Goal: Navigation & Orientation: Find specific page/section

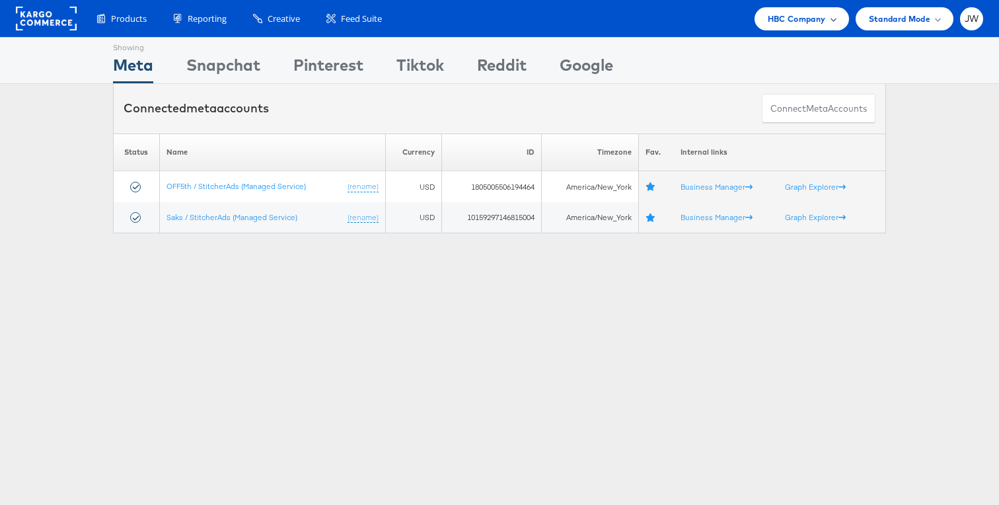
click at [773, 13] on span "HBC Company" at bounding box center [797, 19] width 58 height 14
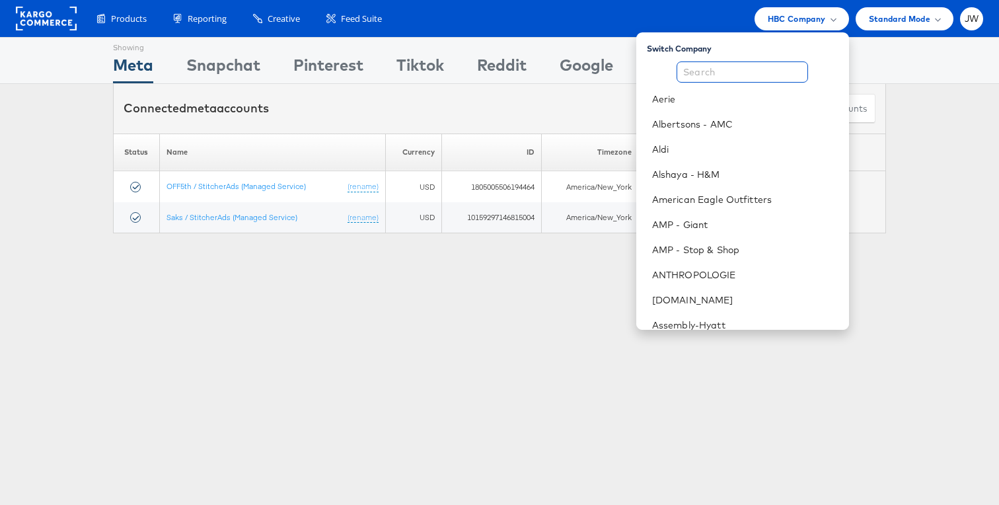
click at [743, 78] on input "text" at bounding box center [742, 71] width 131 height 21
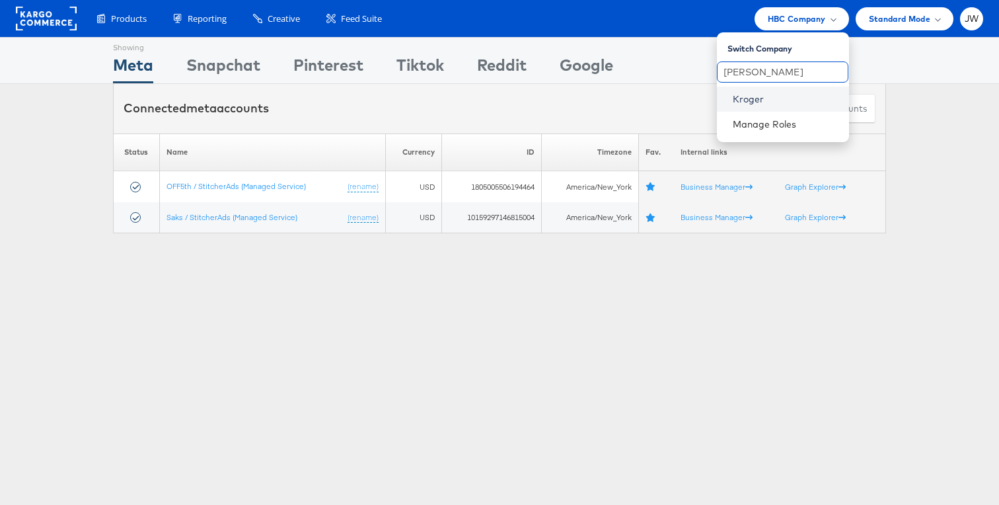
type input "krog"
click at [748, 103] on link "Kroger" at bounding box center [786, 99] width 106 height 13
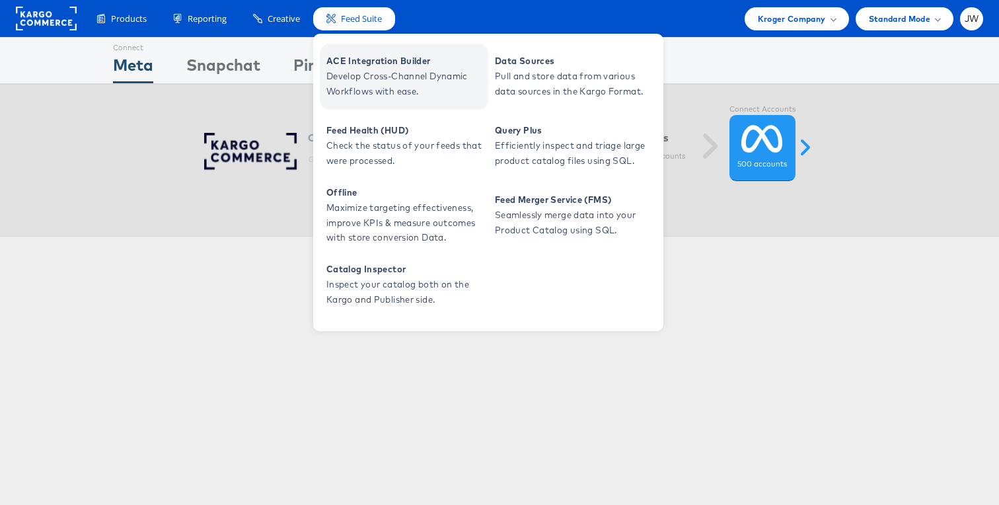
click at [355, 64] on span "ACE Integration Builder" at bounding box center [405, 61] width 159 height 15
